Goal: Task Accomplishment & Management: Use online tool/utility

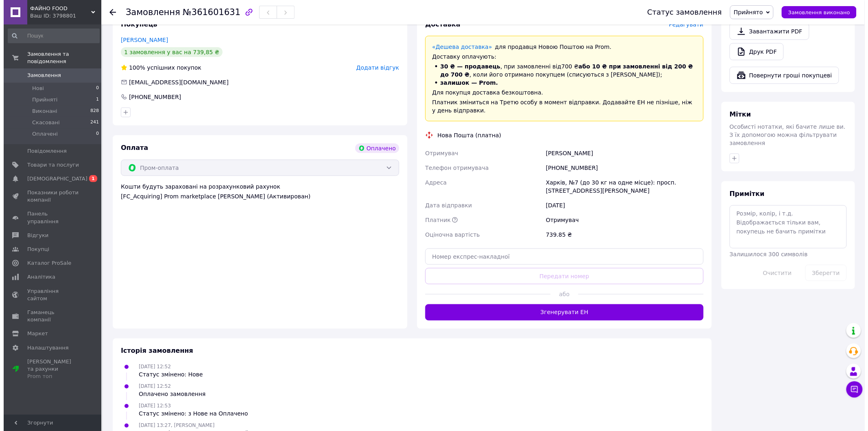
scroll to position [110, 0]
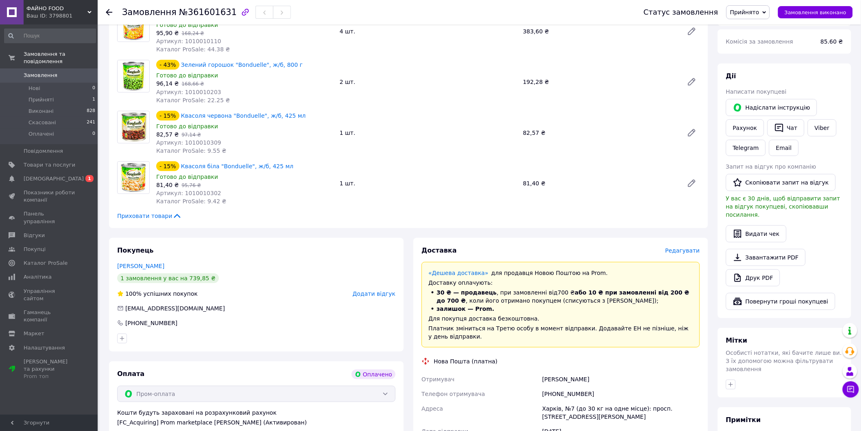
click at [682, 248] on span "Редагувати" at bounding box center [683, 250] width 35 height 7
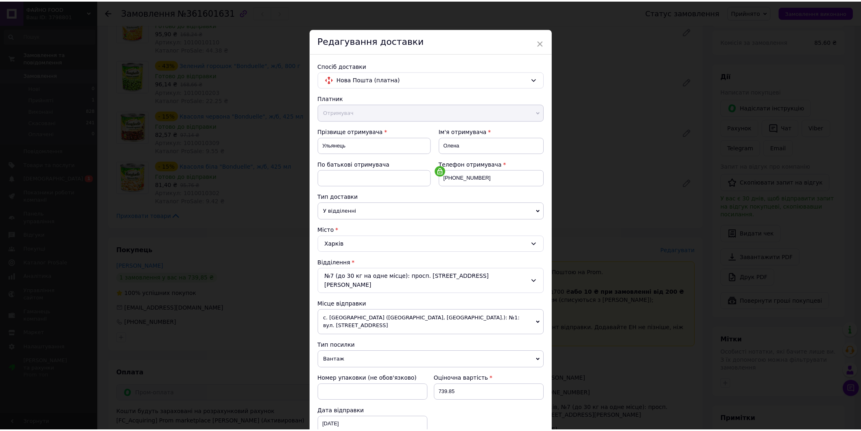
scroll to position [110, 0]
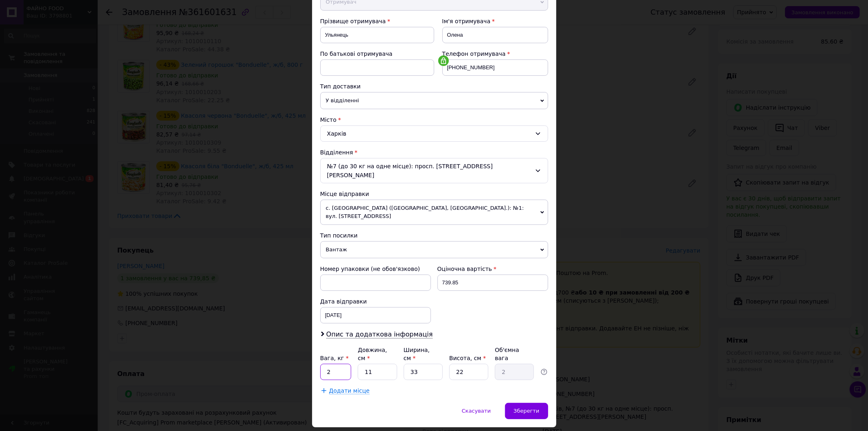
drag, startPoint x: 338, startPoint y: 343, endPoint x: 320, endPoint y: 345, distance: 18.0
click at [320, 364] on input "2" at bounding box center [335, 372] width 31 height 16
type input "6.2"
drag, startPoint x: 377, startPoint y: 348, endPoint x: 363, endPoint y: 345, distance: 13.7
click at [363, 364] on input "11" at bounding box center [377, 372] width 39 height 16
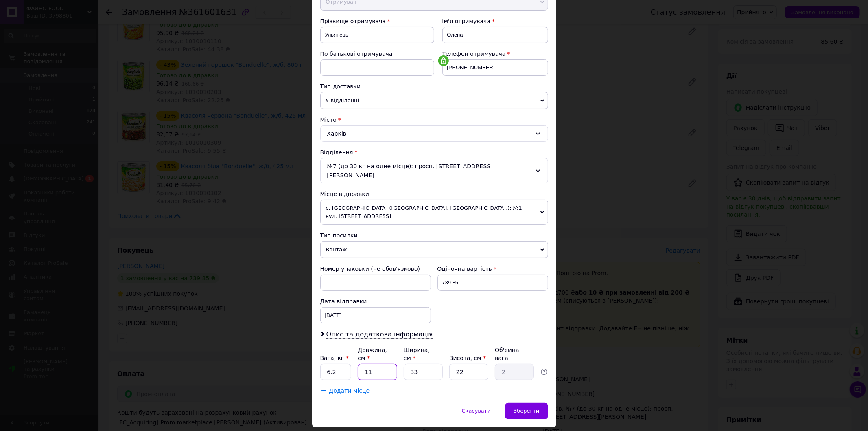
type input "3"
type input "0.54"
type input "38"
type input "6.9"
type input "38"
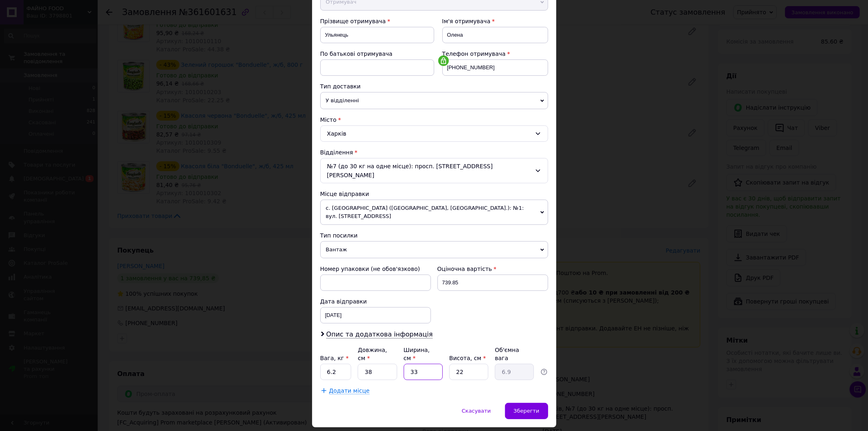
drag, startPoint x: 416, startPoint y: 347, endPoint x: 393, endPoint y: 347, distance: 22.8
click at [393, 347] on div "Вага, кг * 6.2 Довжина, см * 38 Ширина, см * 33 Висота, см * 22 Об'ємна вага 6.9" at bounding box center [434, 363] width 228 height 34
type input "2"
type input "0.42"
type input "25"
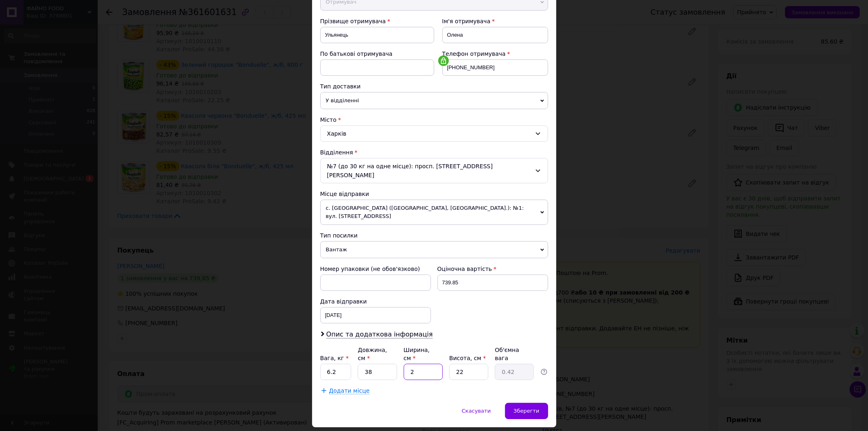
type input "5.23"
type input "25"
click at [431, 364] on input "25" at bounding box center [423, 372] width 39 height 16
drag, startPoint x: 462, startPoint y: 345, endPoint x: 449, endPoint y: 345, distance: 12.6
click at [449, 364] on input "22" at bounding box center [468, 372] width 39 height 16
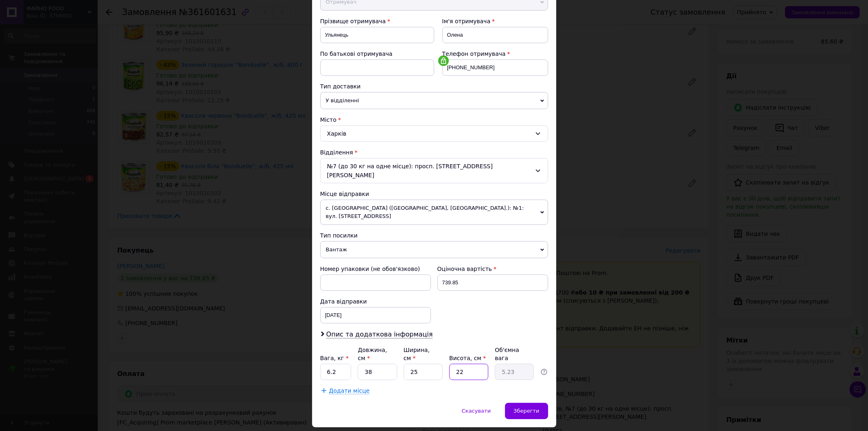
type input "1"
type input "0.24"
type input "14"
type input "3.33"
type input "14"
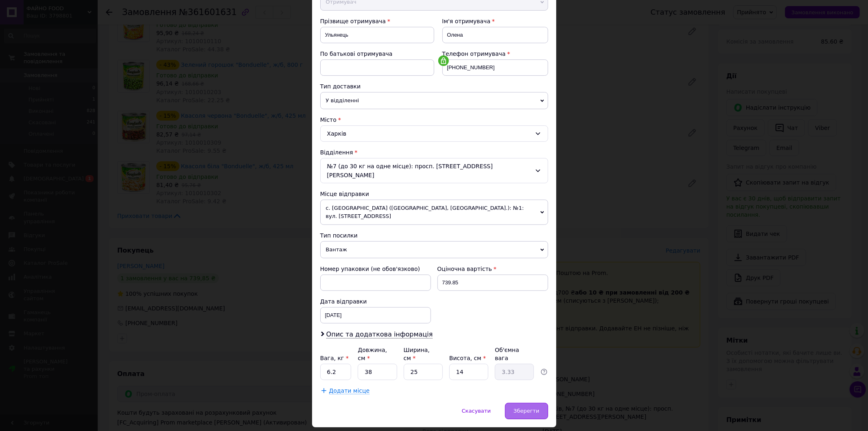
click at [531, 408] on span "Зберегти" at bounding box center [527, 411] width 26 height 6
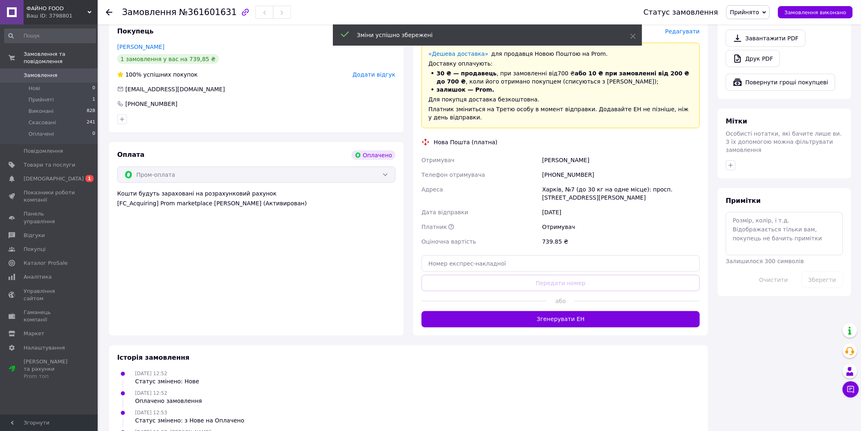
scroll to position [336, 0]
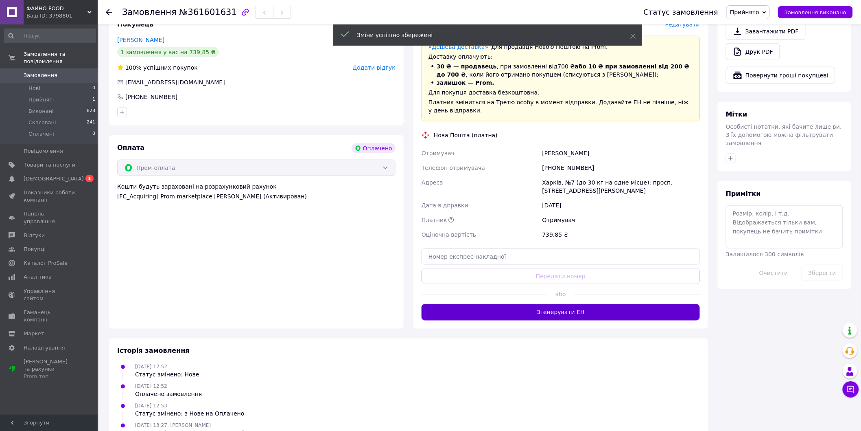
click at [581, 315] on button "Згенерувати ЕН" at bounding box center [561, 312] width 278 height 16
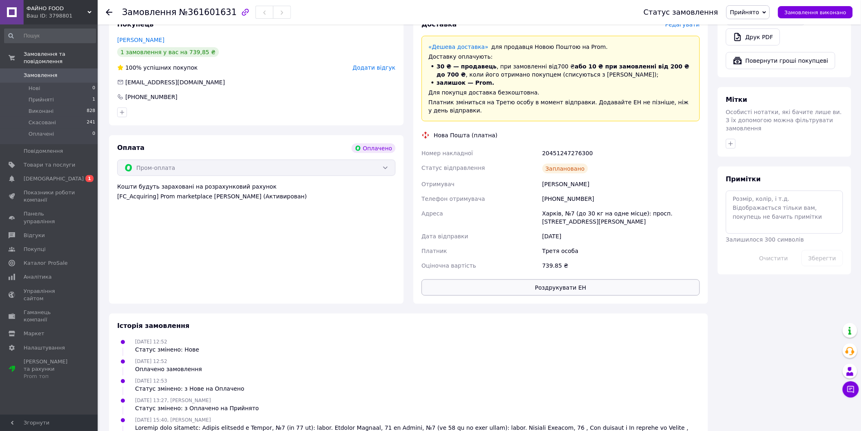
click at [571, 285] on button "Роздрукувати ЕН" at bounding box center [561, 287] width 278 height 16
drag, startPoint x: 592, startPoint y: 149, endPoint x: 539, endPoint y: 149, distance: 52.5
click at [539, 149] on div "Номер накладної 20451247276300 Статус відправлення Заплановано Отримувач [PERSO…" at bounding box center [561, 209] width 282 height 127
copy div "Номер накладної 20451247276300"
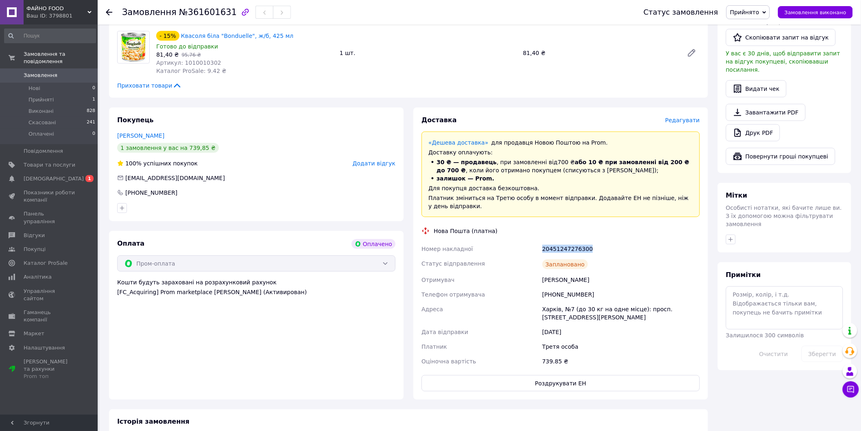
scroll to position [110, 0]
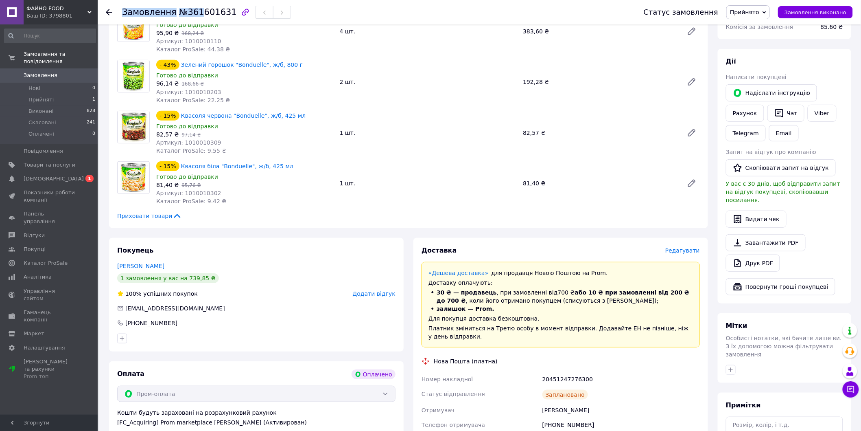
drag, startPoint x: 224, startPoint y: 9, endPoint x: 193, endPoint y: 10, distance: 31.4
click at [193, 10] on div "Замовлення №361601631" at bounding box center [206, 12] width 169 height 14
click at [184, 7] on span "№361601631" at bounding box center [208, 12] width 58 height 10
drag, startPoint x: 188, startPoint y: 13, endPoint x: 231, endPoint y: 11, distance: 42.8
click at [231, 11] on div "Замовлення №361601631" at bounding box center [206, 12] width 169 height 14
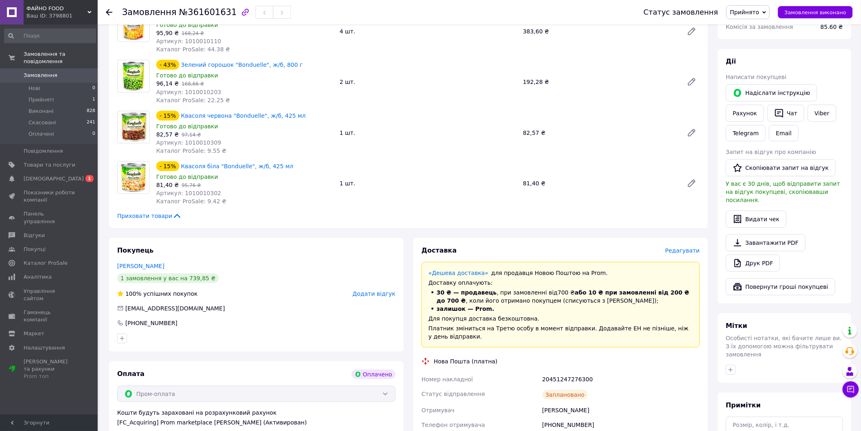
click at [200, 9] on span "№361601631" at bounding box center [208, 12] width 58 height 10
drag, startPoint x: 183, startPoint y: 9, endPoint x: 222, endPoint y: 11, distance: 39.1
click at [222, 11] on span "№361601631" at bounding box center [208, 12] width 58 height 10
copy span "361601631"
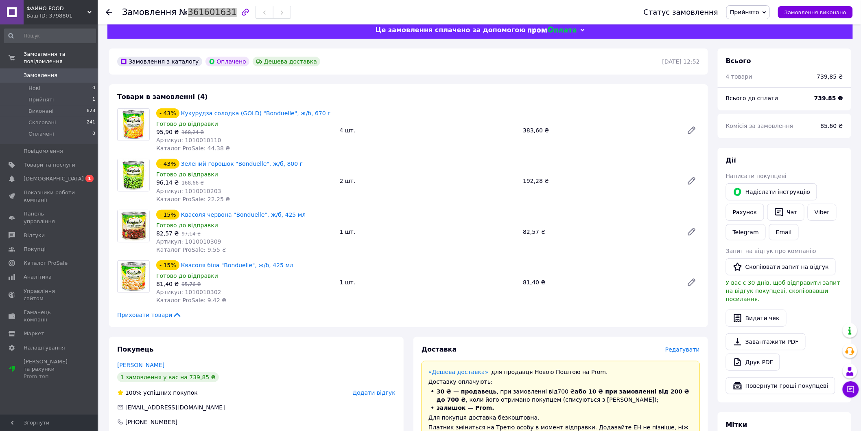
scroll to position [0, 0]
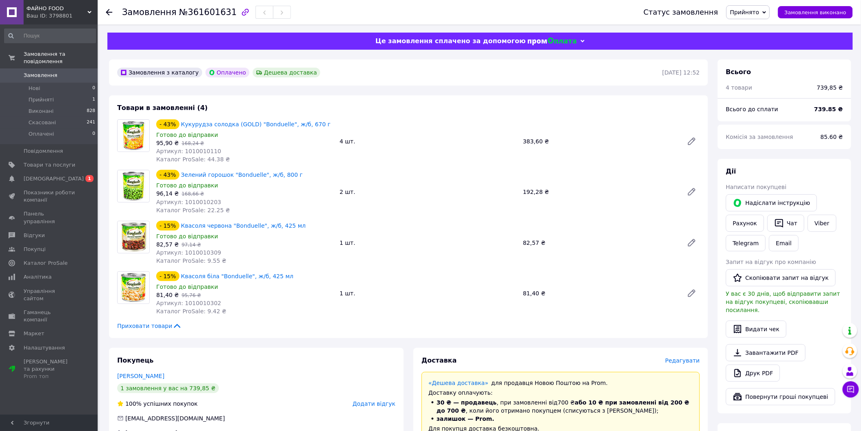
click at [661, 330] on div "Приховати товари" at bounding box center [408, 326] width 583 height 8
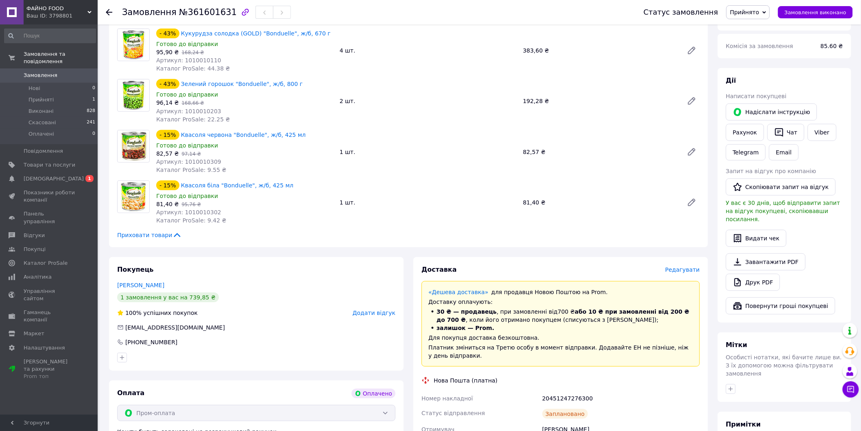
scroll to position [226, 0]
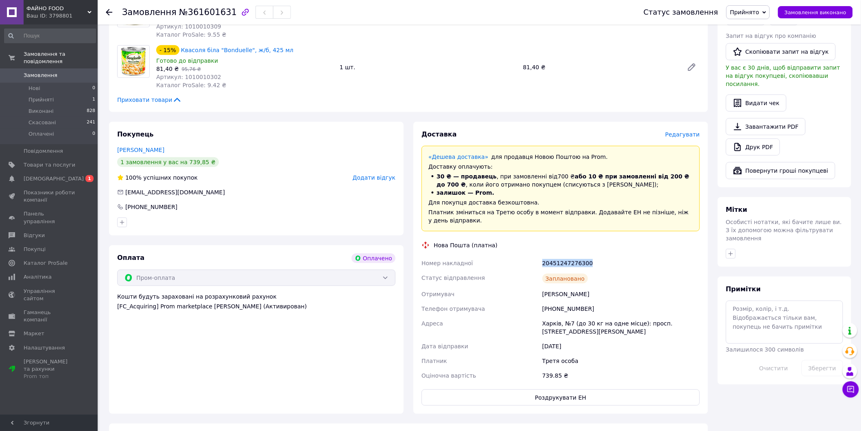
drag, startPoint x: 559, startPoint y: 261, endPoint x: 519, endPoint y: 261, distance: 40.3
click at [519, 261] on div "Номер накладної 20451247276300 Статус відправлення Заплановано Отримувач [PERSO…" at bounding box center [561, 319] width 282 height 127
copy div "Номер накладної 20451247276300"
